Goal: Navigation & Orientation: Find specific page/section

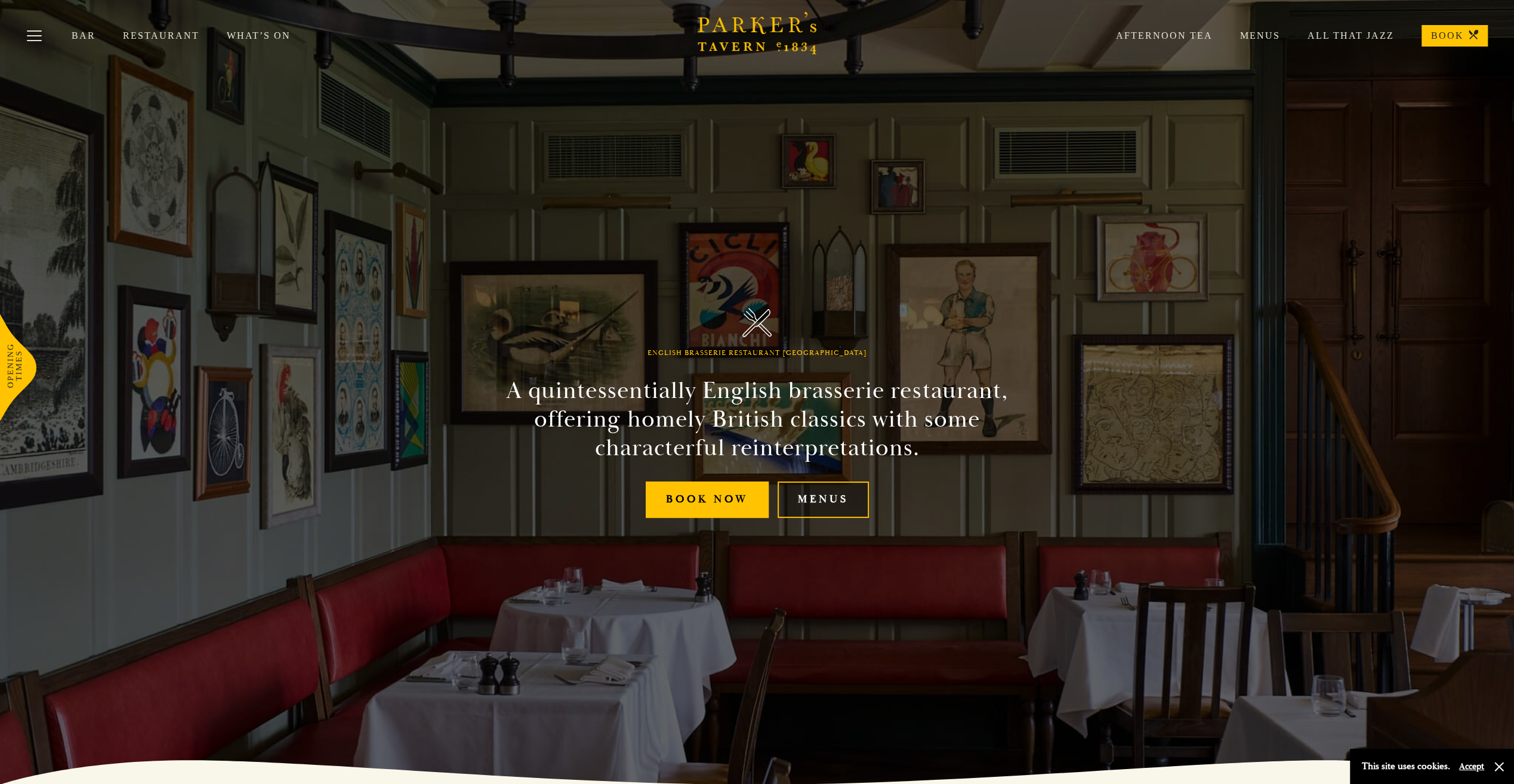
click at [831, 508] on link "Menus" at bounding box center [823, 500] width 92 height 36
click at [1382, 32] on link "All That Jazz" at bounding box center [1337, 35] width 114 height 12
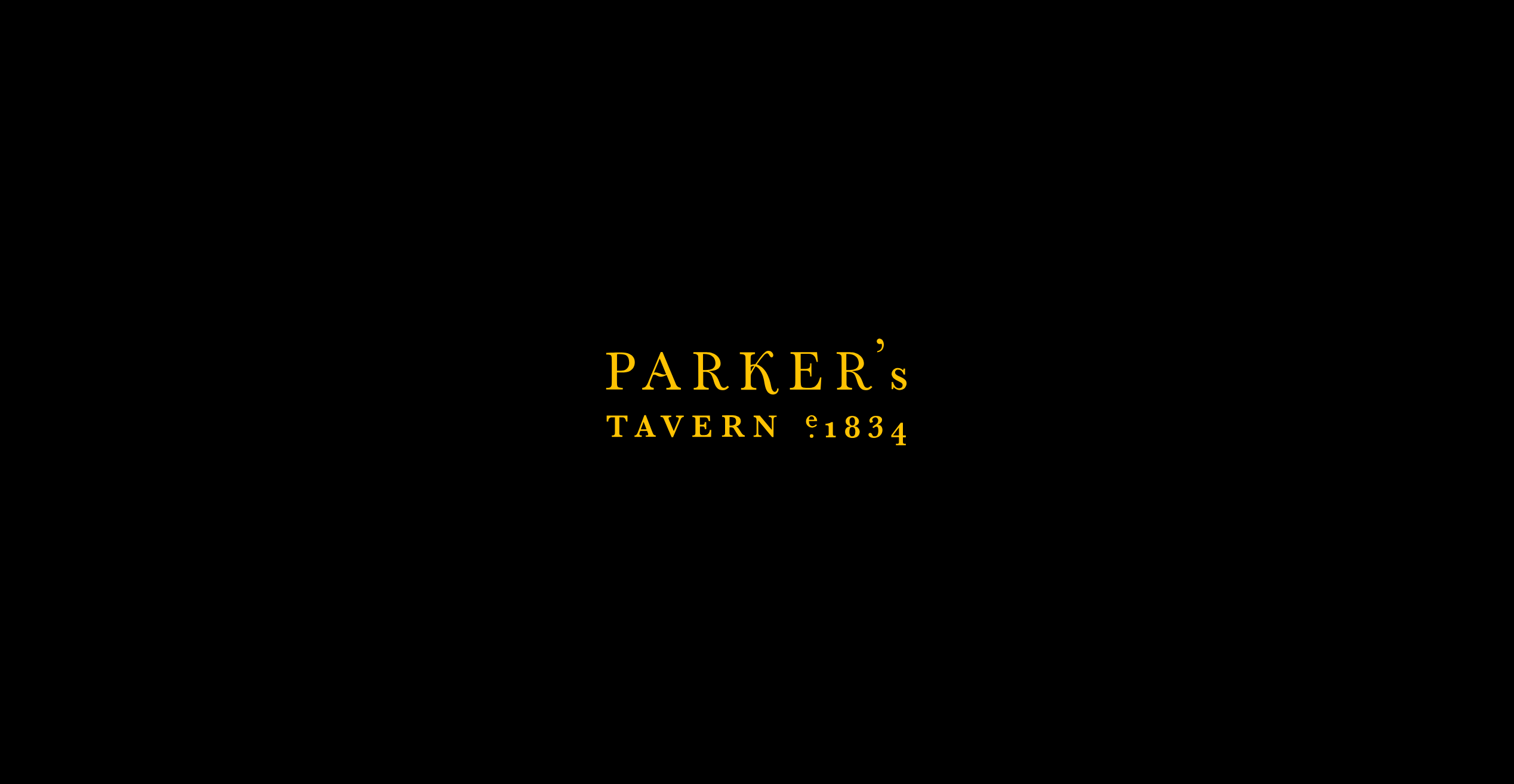
scroll to position [537, 0]
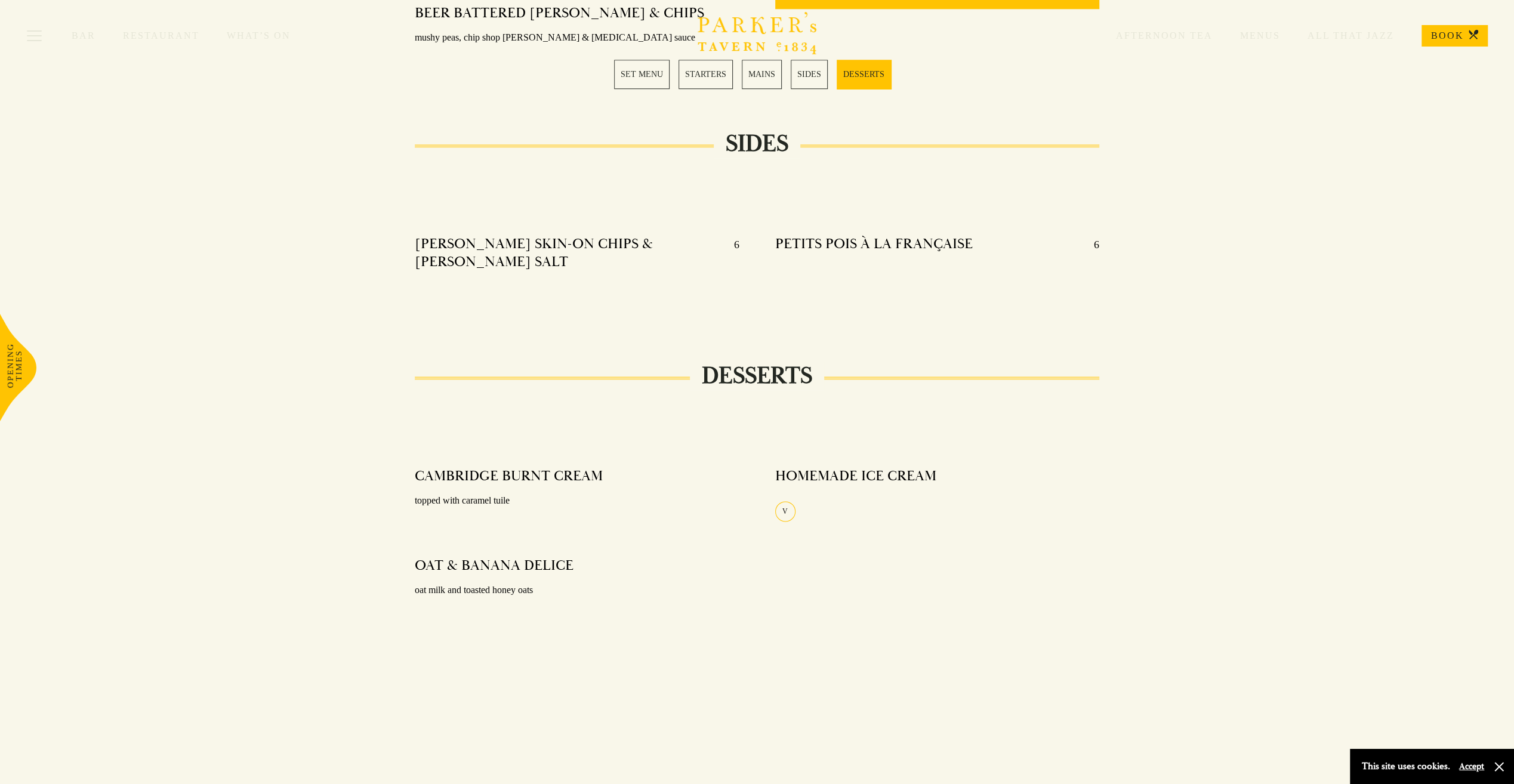
scroll to position [1253, 0]
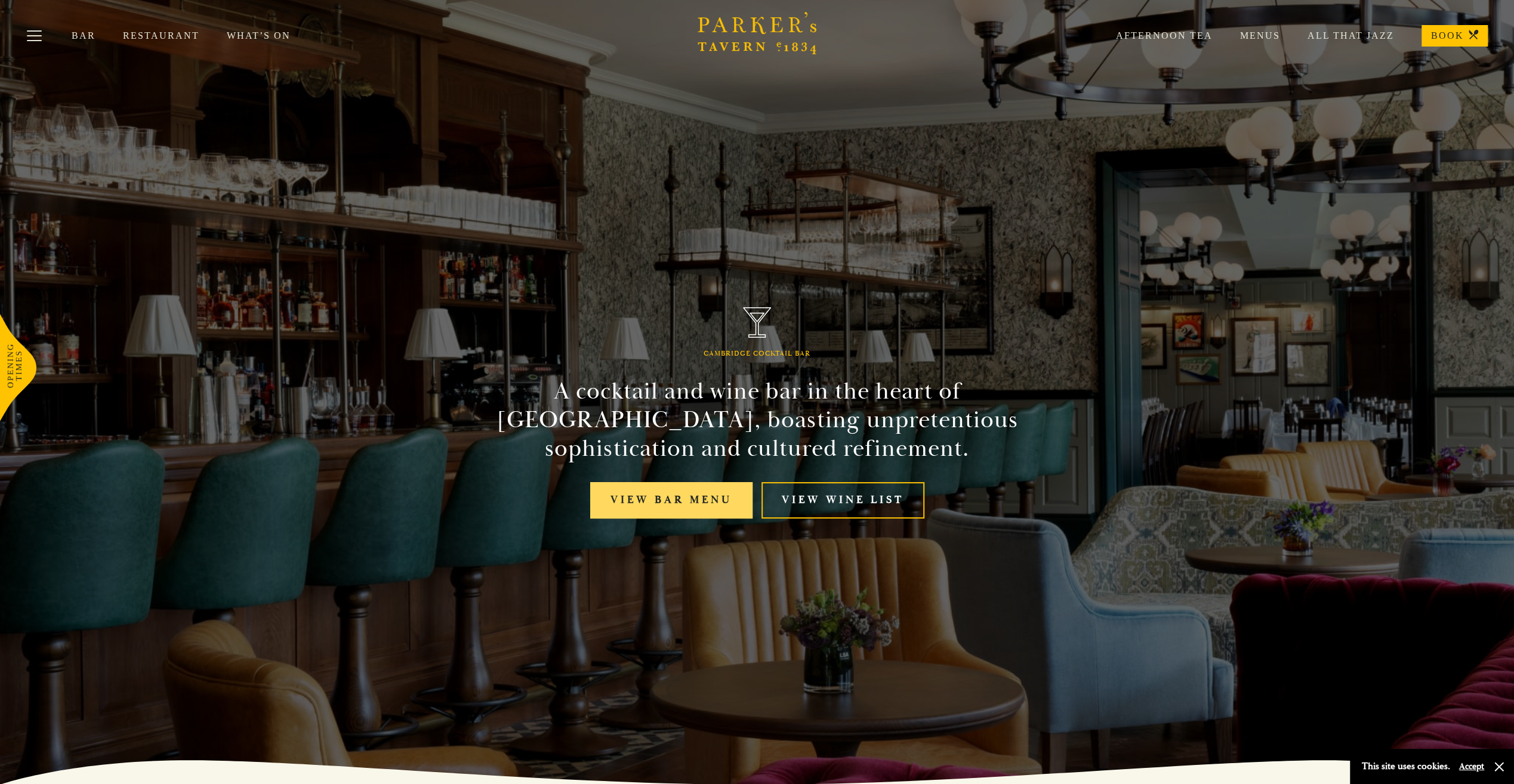
click at [713, 505] on link "View bar menu" at bounding box center [672, 500] width 163 height 36
